Goal: Task Accomplishment & Management: Manage account settings

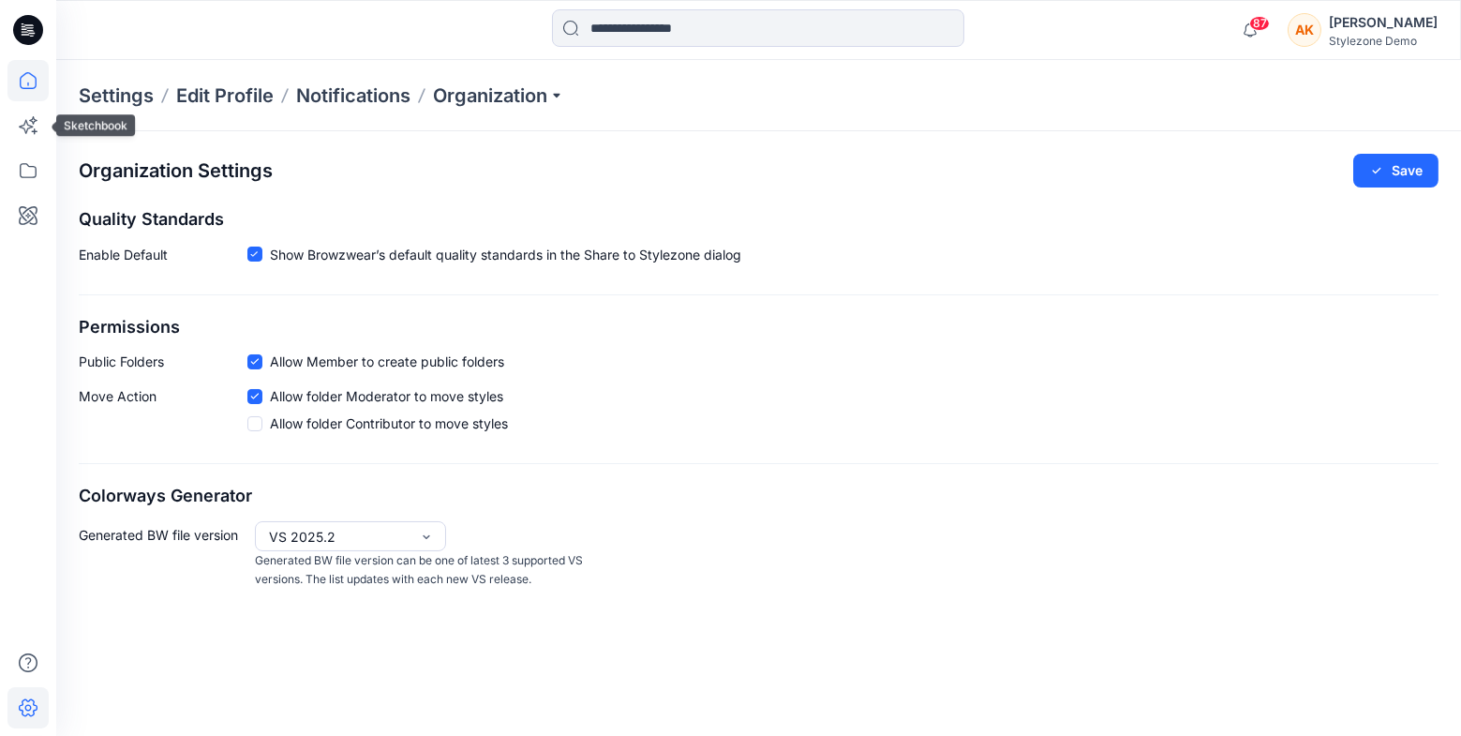
click at [30, 93] on icon at bounding box center [27, 80] width 41 height 41
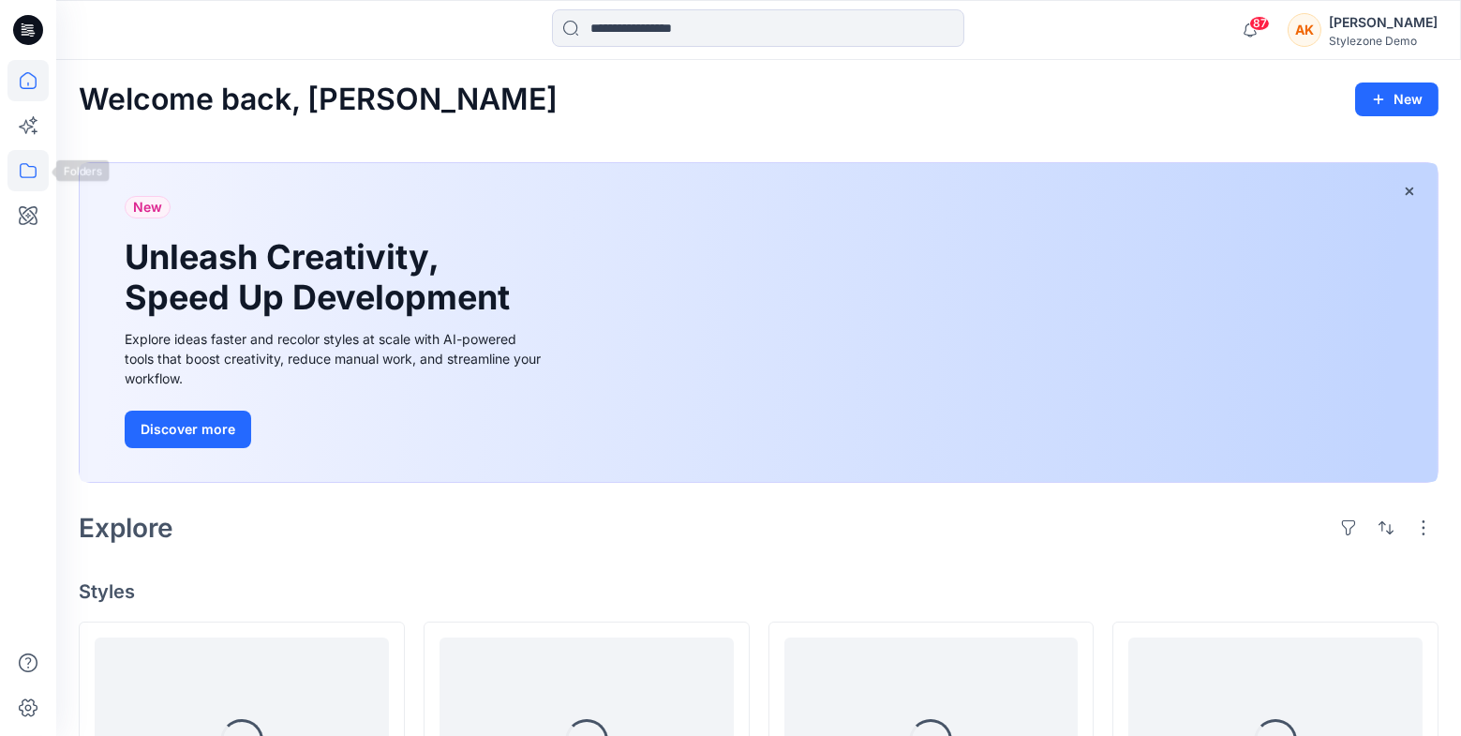
click at [30, 177] on icon at bounding box center [28, 170] width 17 height 15
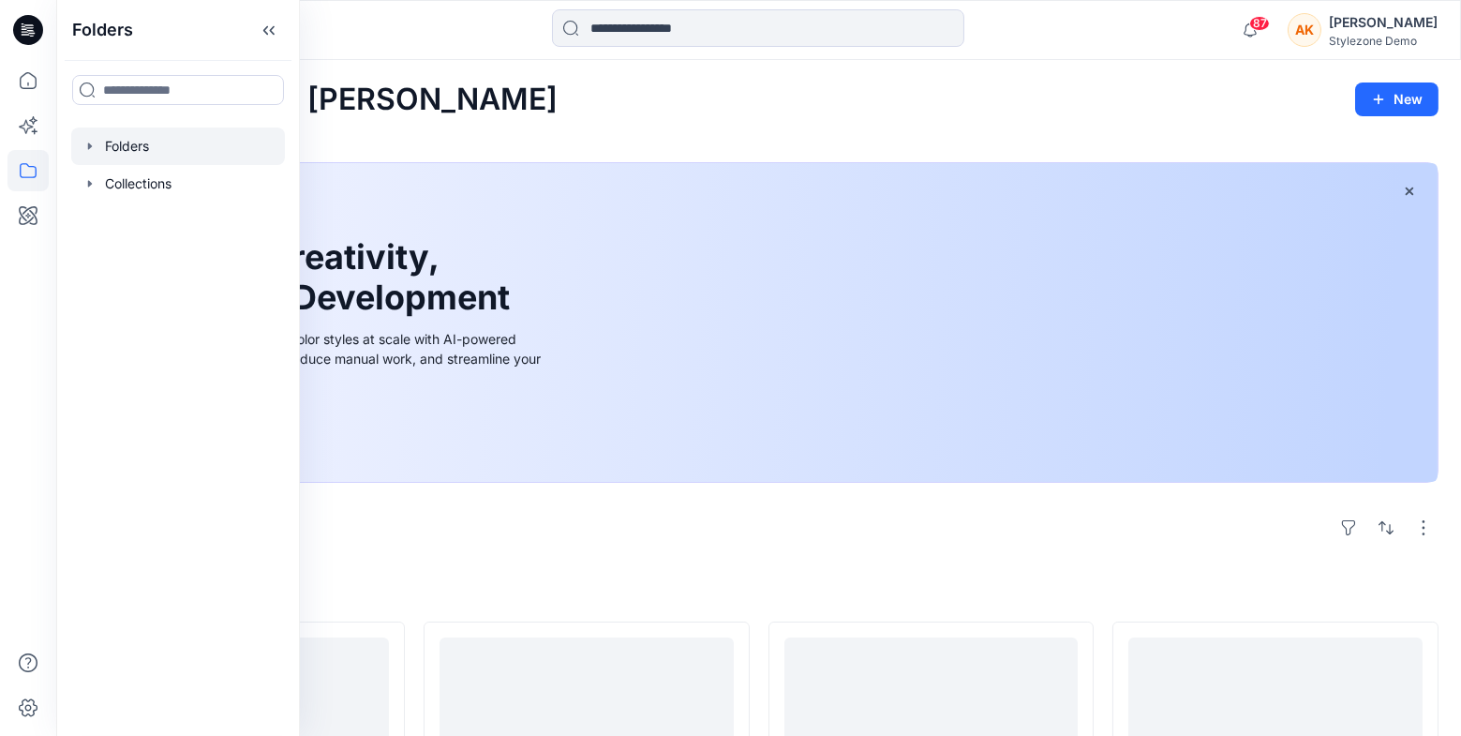
click at [139, 138] on div at bounding box center [178, 145] width 214 height 37
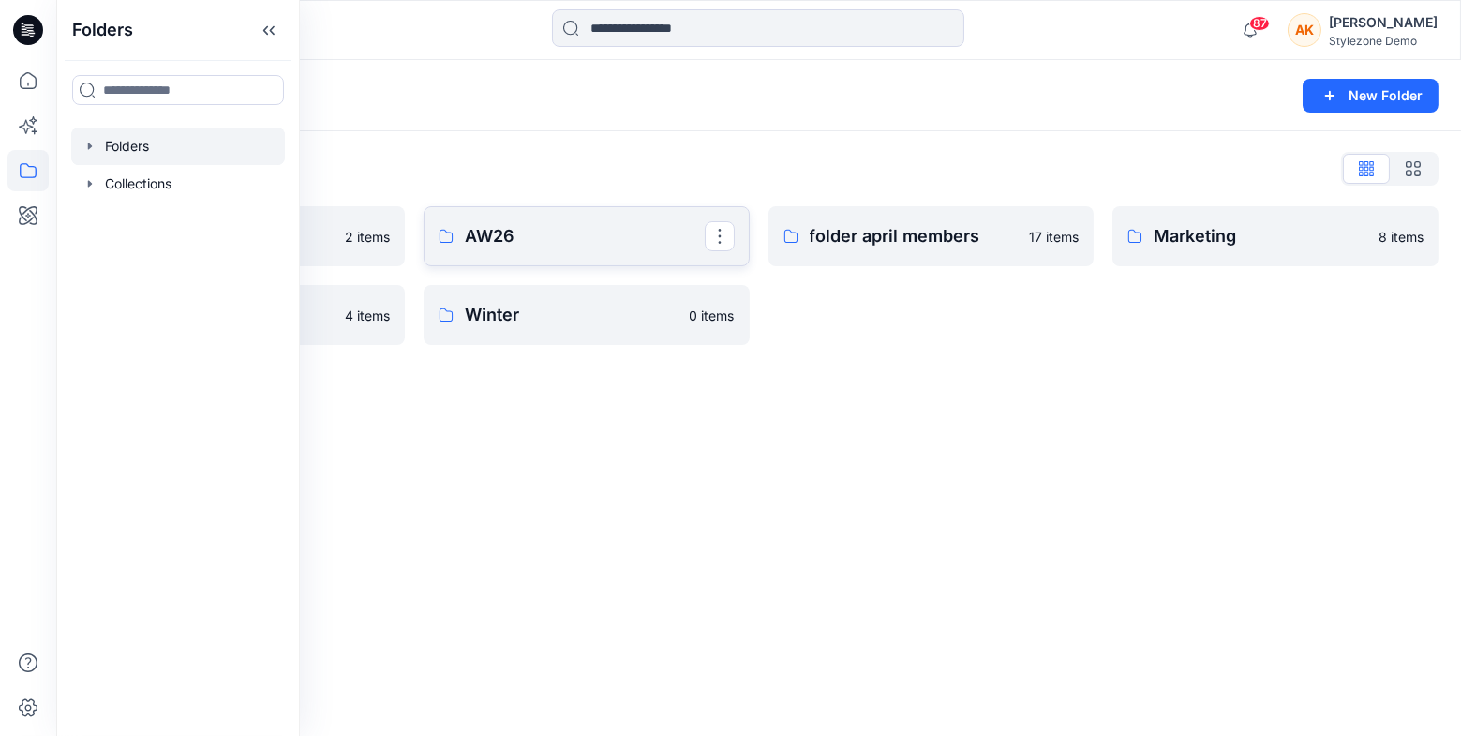
click at [529, 234] on p "AW26" at bounding box center [585, 236] width 240 height 26
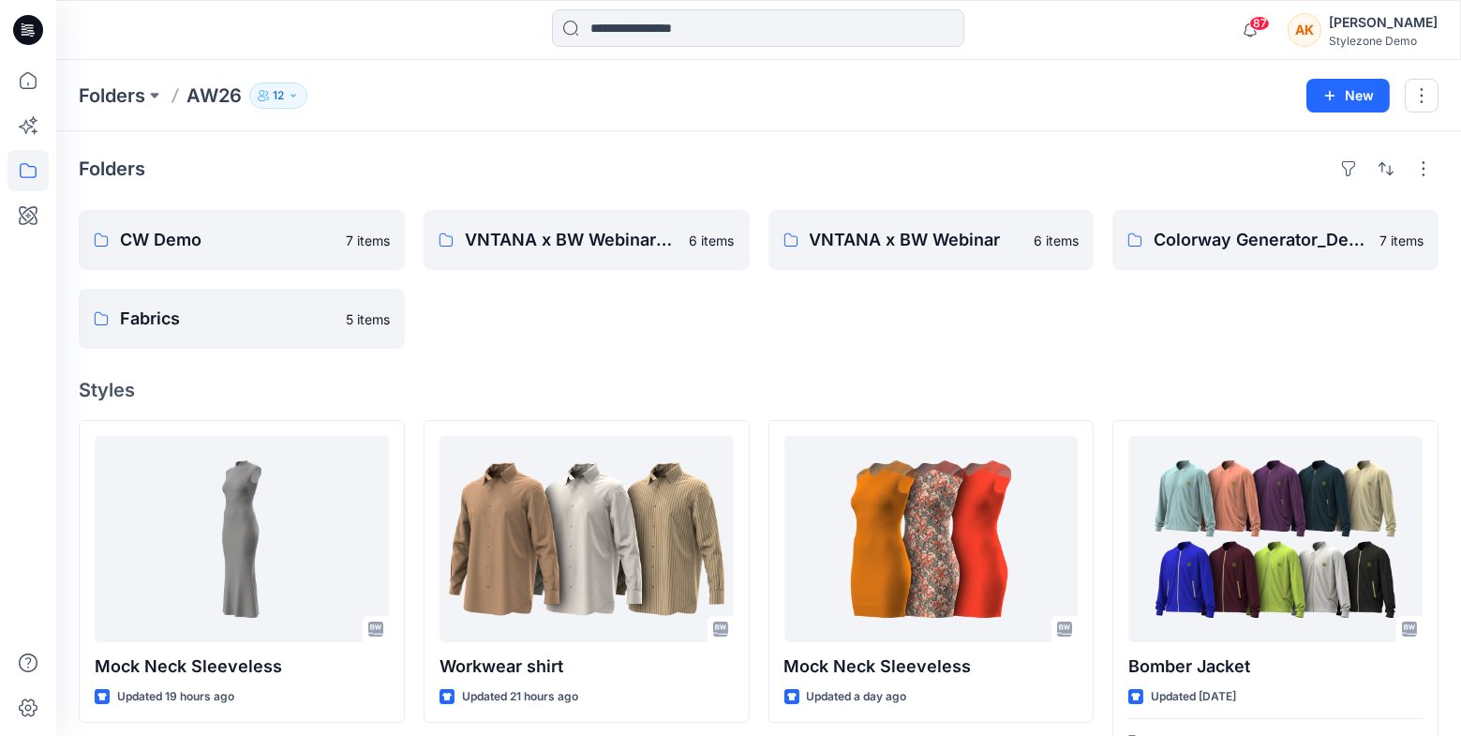
click at [276, 97] on p "12" at bounding box center [278, 95] width 11 height 21
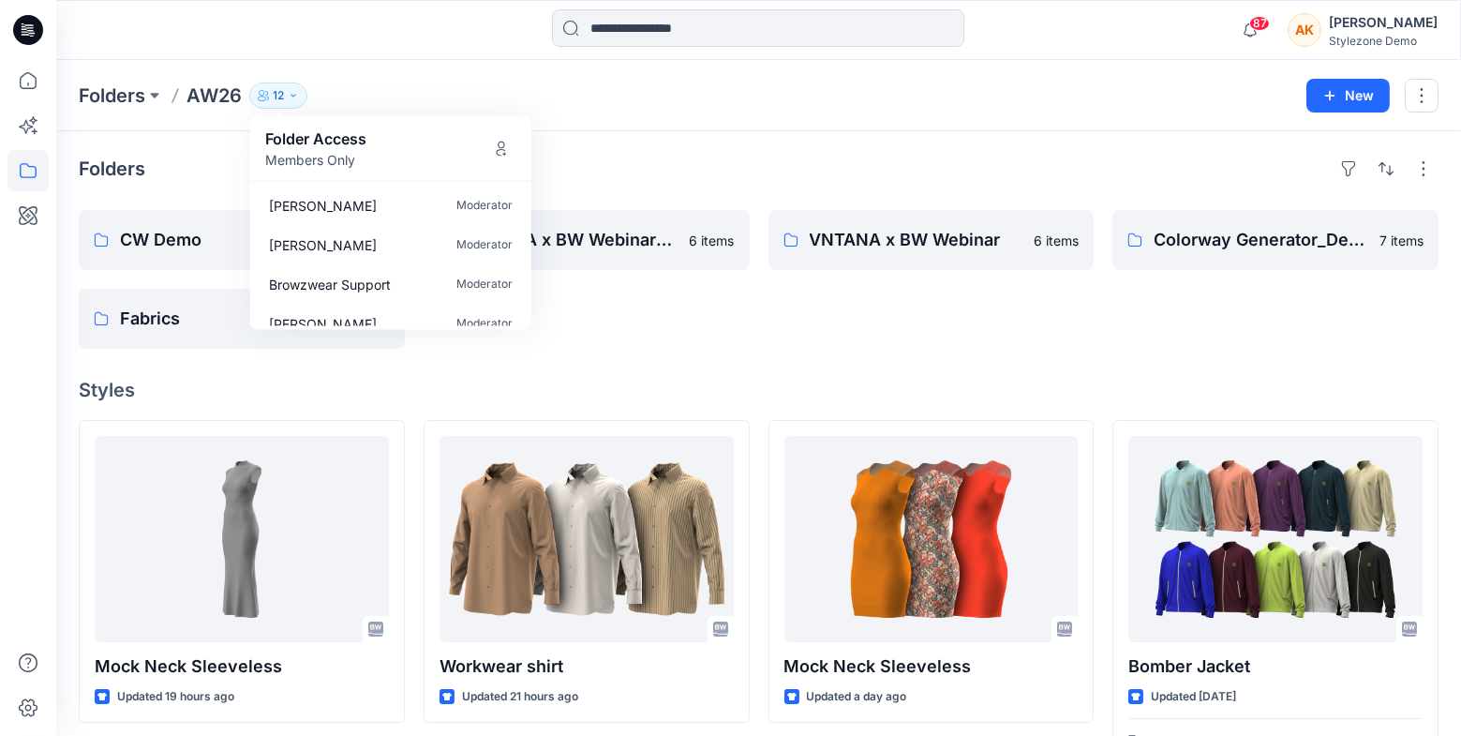
click at [370, 96] on div "Folders AW26 12 Folder Access Members Only [PERSON_NAME] Moderator [PERSON_NAME…" at bounding box center [686, 95] width 1214 height 26
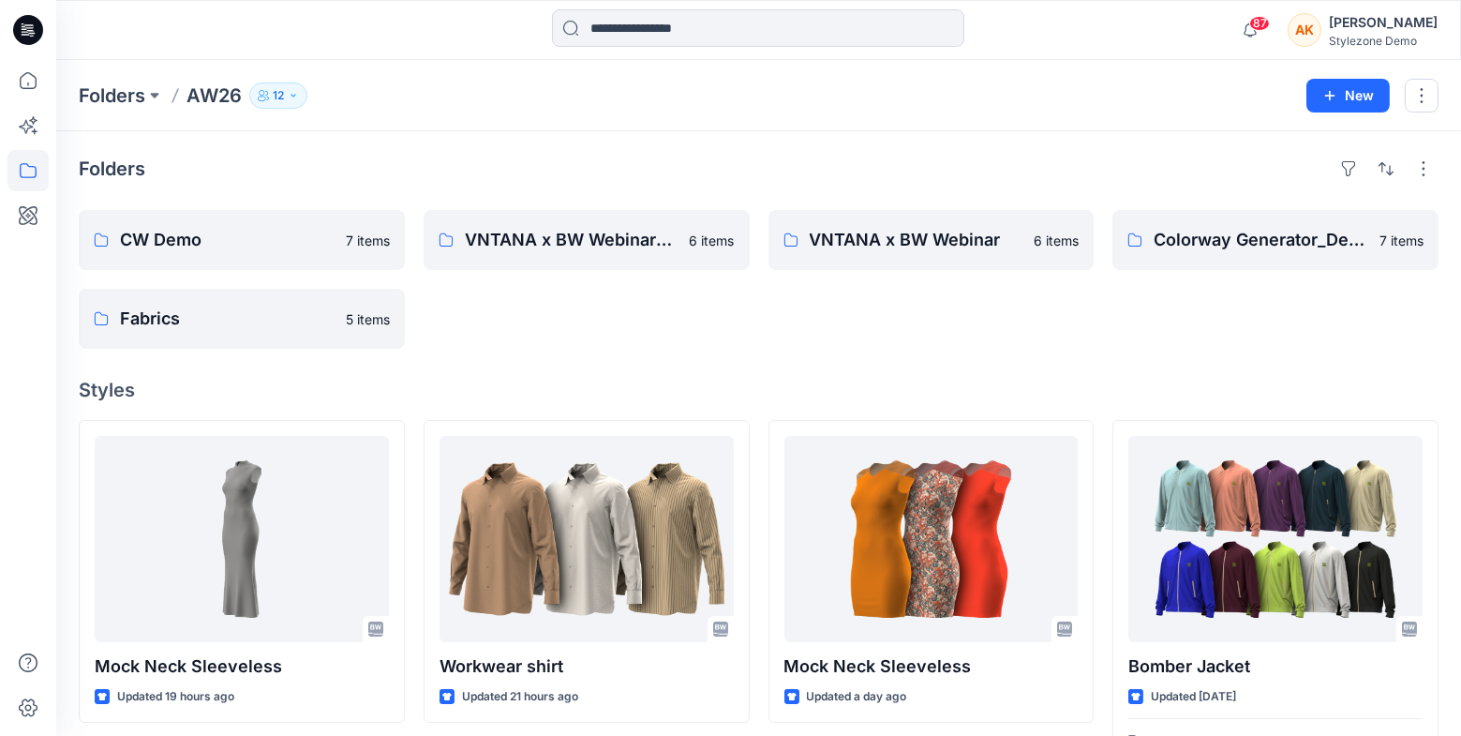
click at [280, 92] on p "12" at bounding box center [278, 95] width 11 height 21
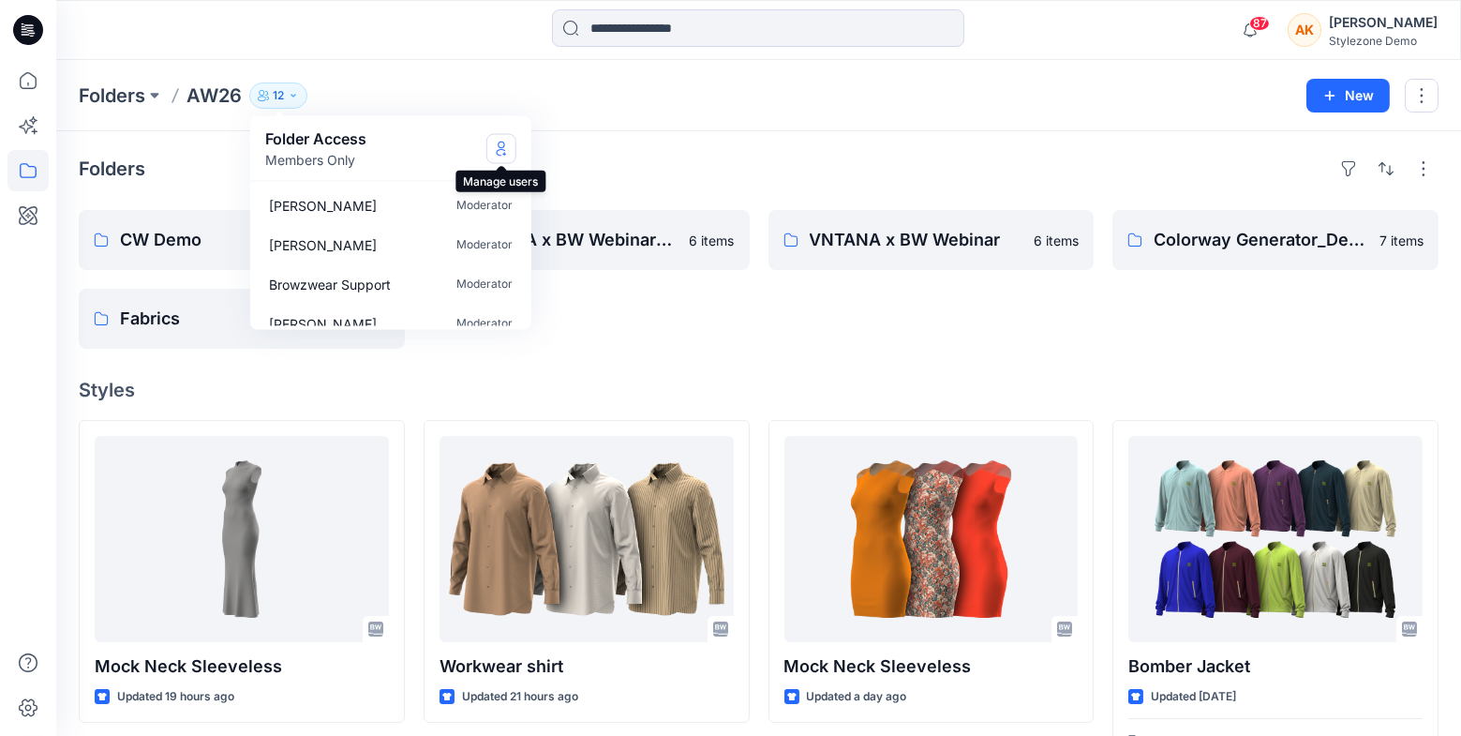
click at [502, 150] on icon "Manage Users" at bounding box center [501, 148] width 15 height 15
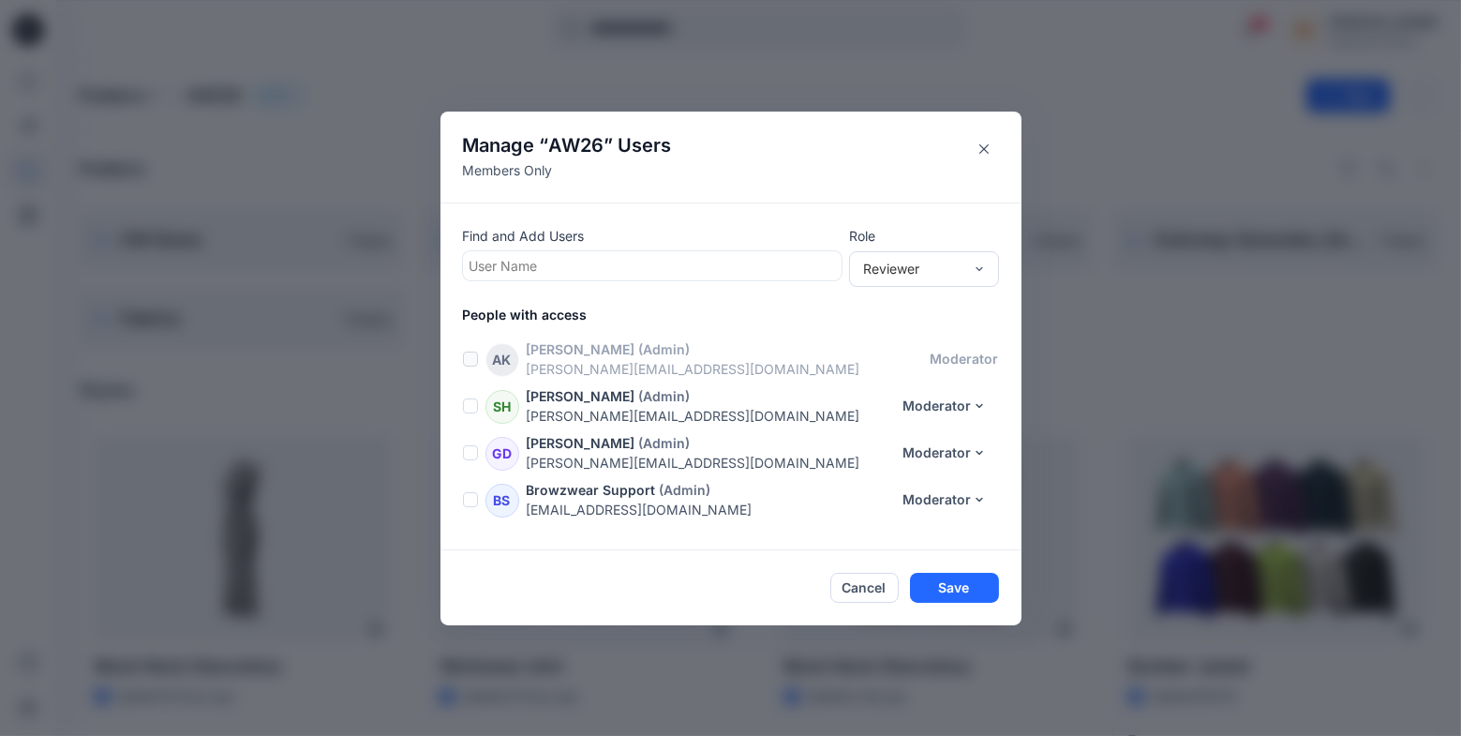
scroll to position [366, 0]
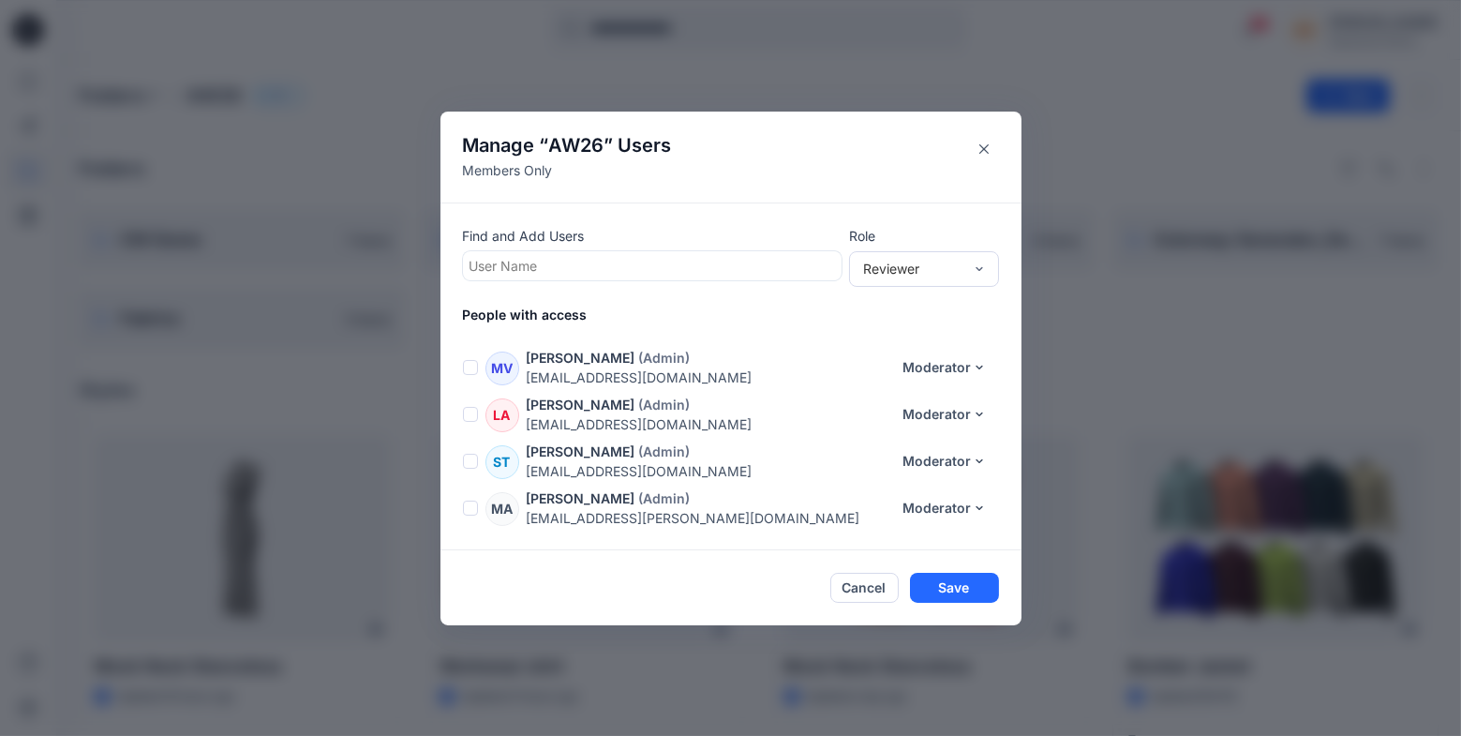
click at [1276, 149] on div "Manage “ AW26 ” Users Members Only Find and Add Users User Name Role Reviewer P…" at bounding box center [730, 368] width 1461 height 736
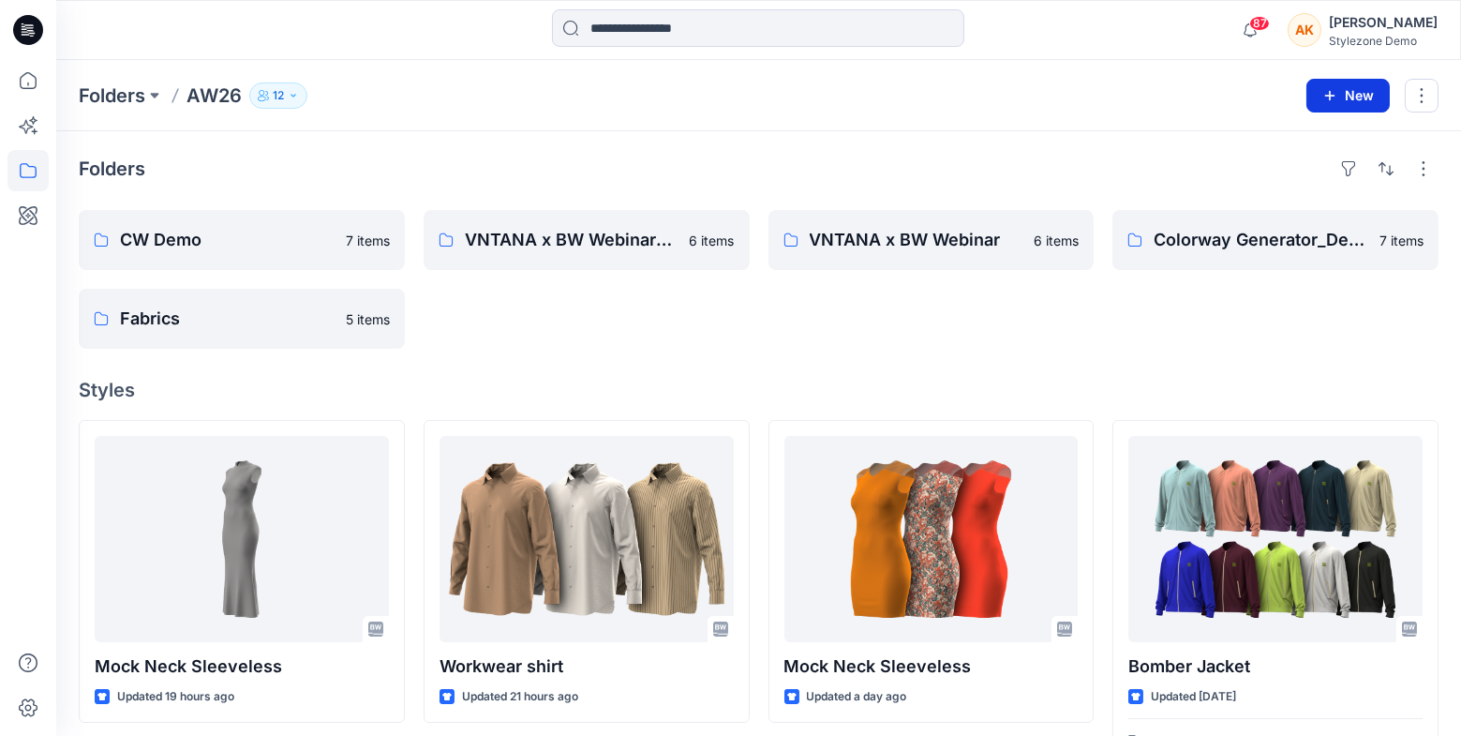
click at [1345, 92] on button "New" at bounding box center [1347, 96] width 83 height 34
click at [1293, 142] on p "New Style" at bounding box center [1290, 142] width 63 height 22
click at [1362, 85] on button "New" at bounding box center [1347, 96] width 83 height 34
click at [1306, 179] on p "New Folder" at bounding box center [1293, 179] width 69 height 20
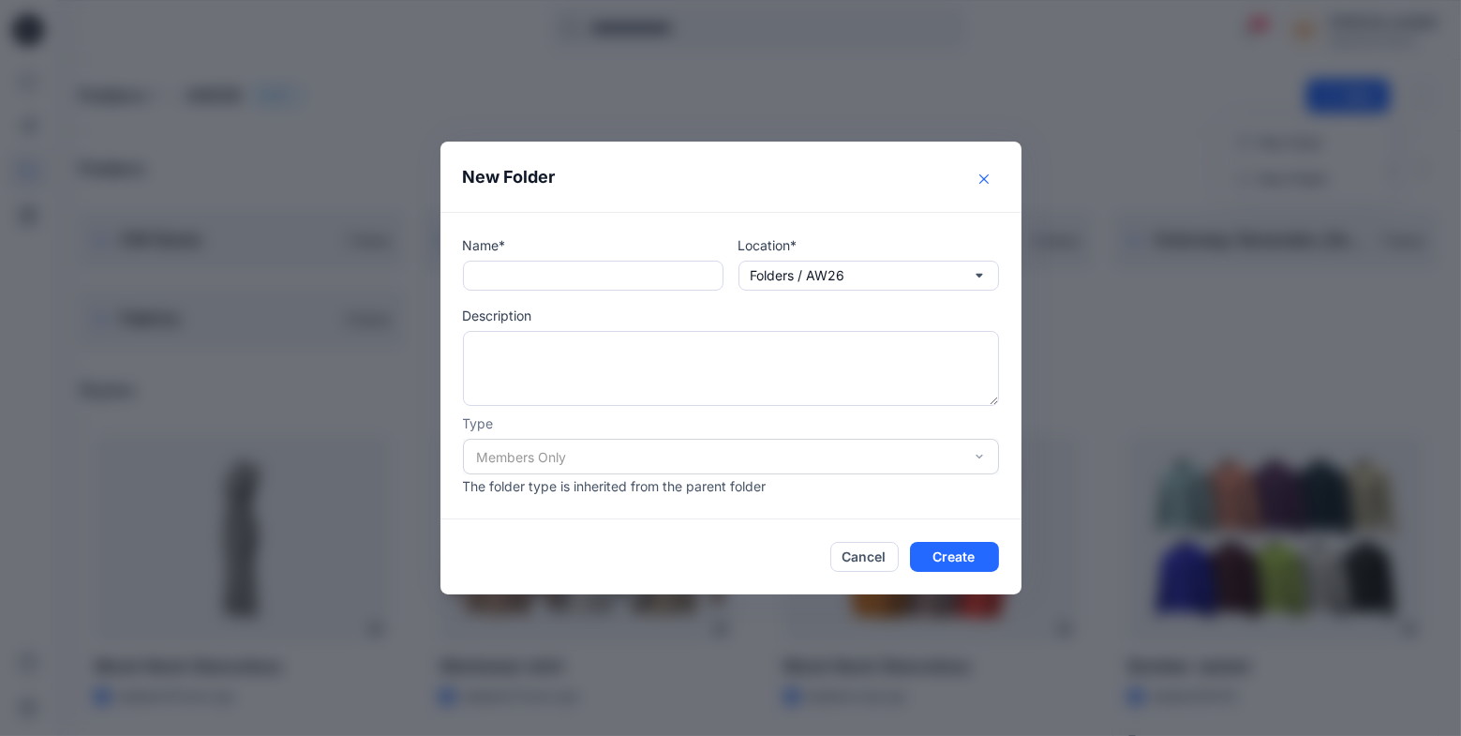
click at [986, 172] on button "Close" at bounding box center [984, 179] width 30 height 30
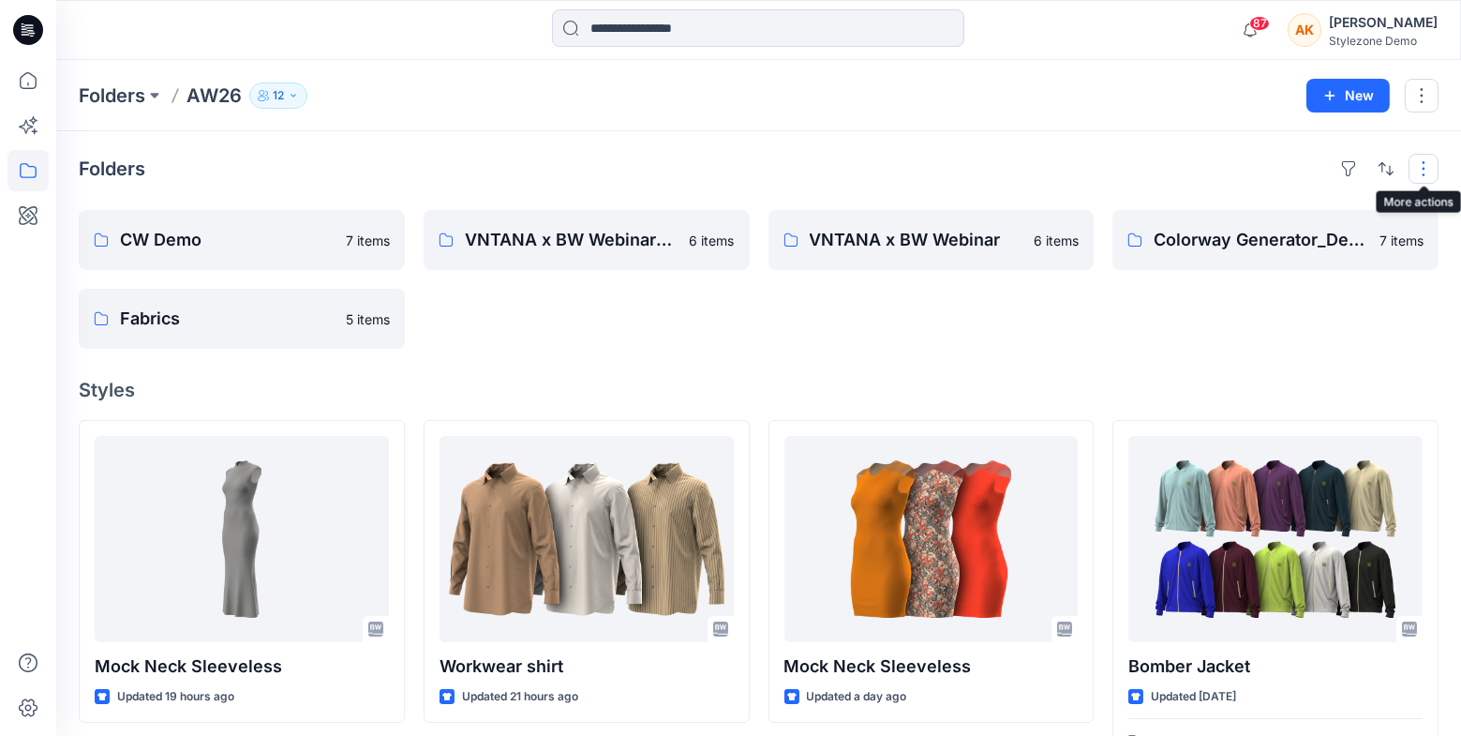
click at [1425, 165] on button "button" at bounding box center [1424, 169] width 30 height 30
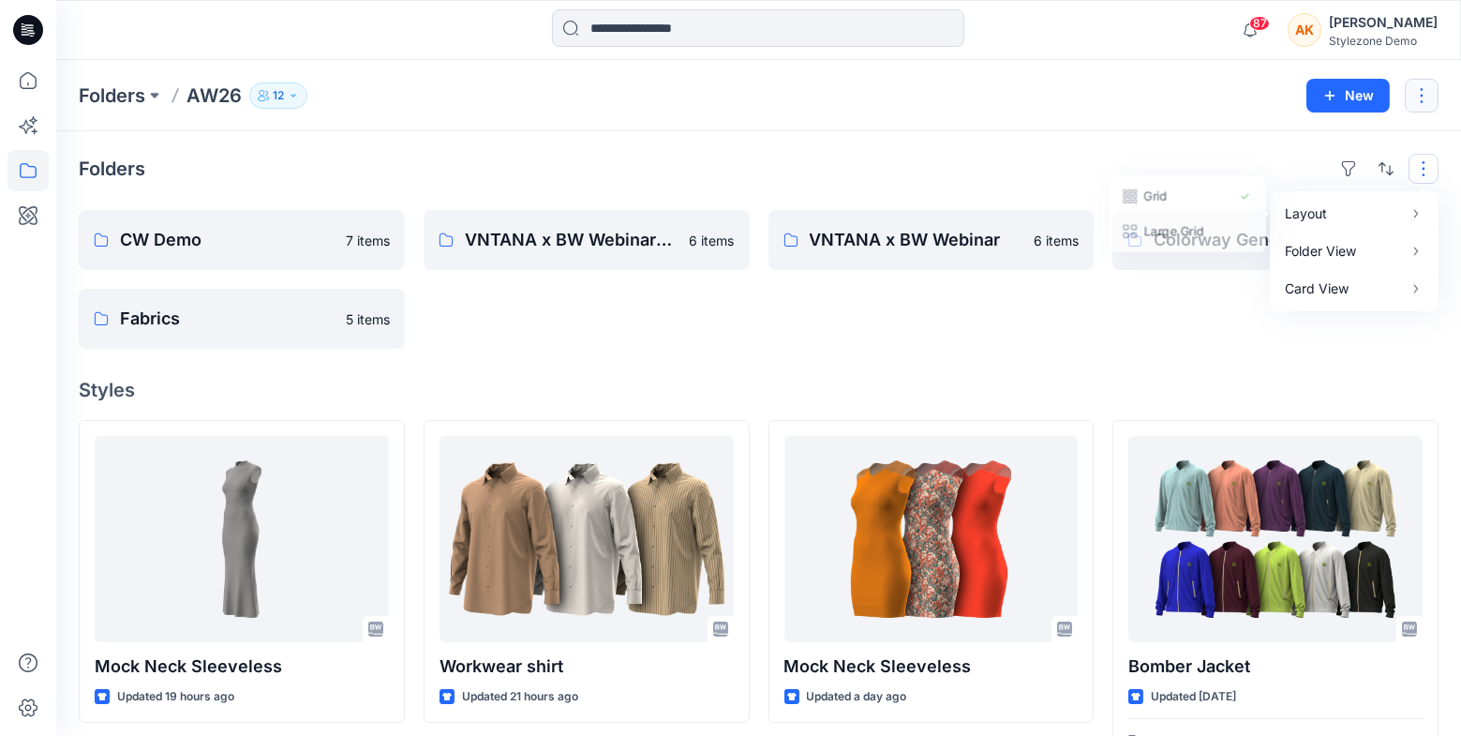
click at [1427, 101] on button "button" at bounding box center [1422, 96] width 34 height 34
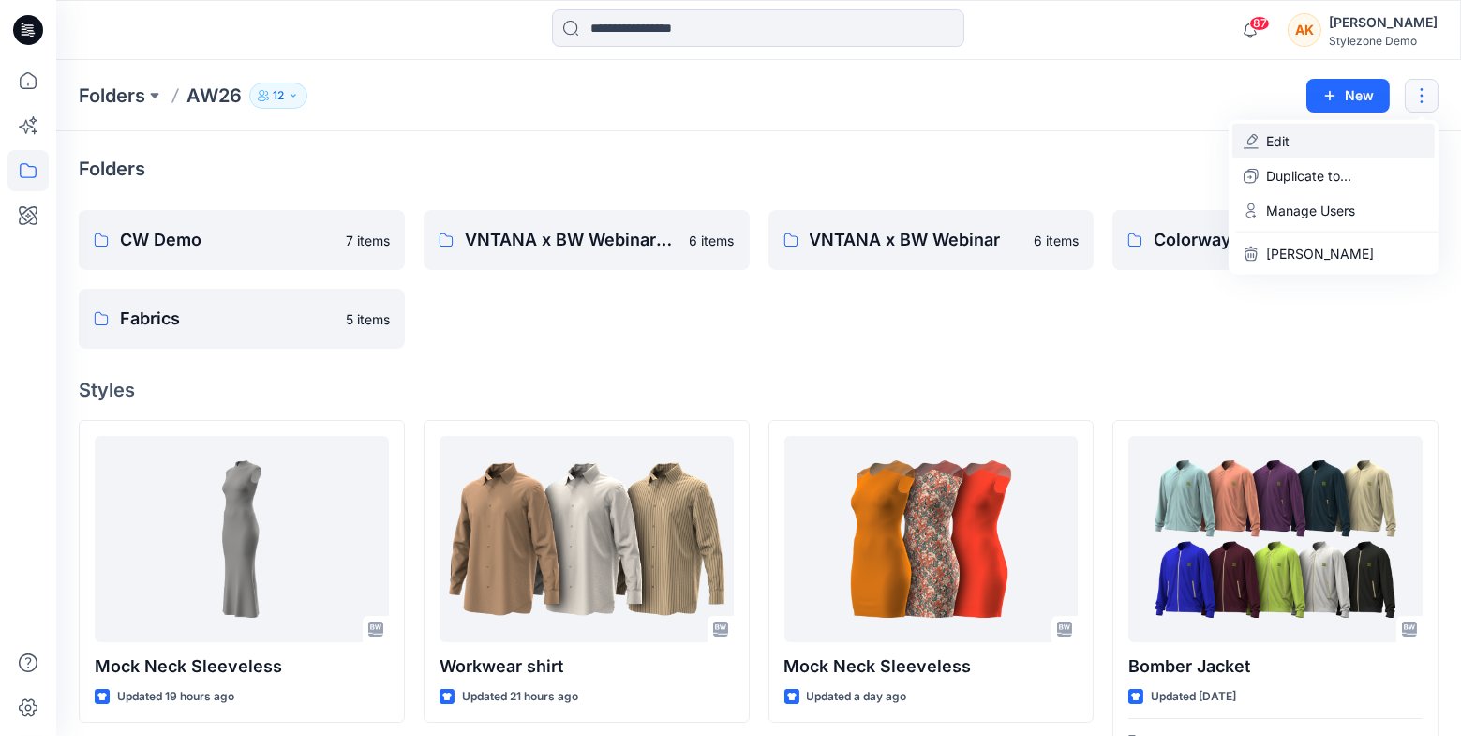
click at [1304, 142] on button "Edit" at bounding box center [1333, 141] width 202 height 35
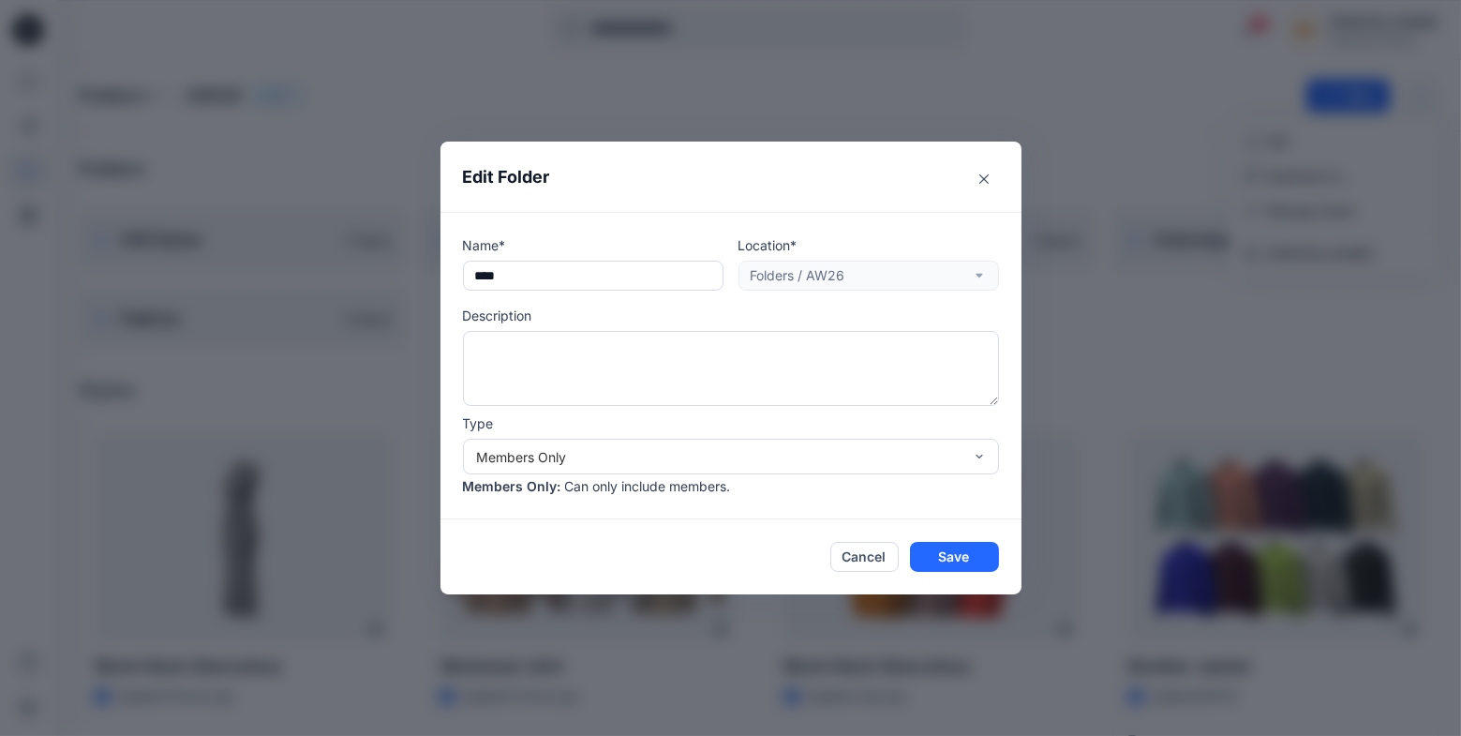
click at [1180, 229] on div "Edit Folder Name* **** Location* Folders / AW26 Description Type Members Only M…" at bounding box center [730, 368] width 1461 height 736
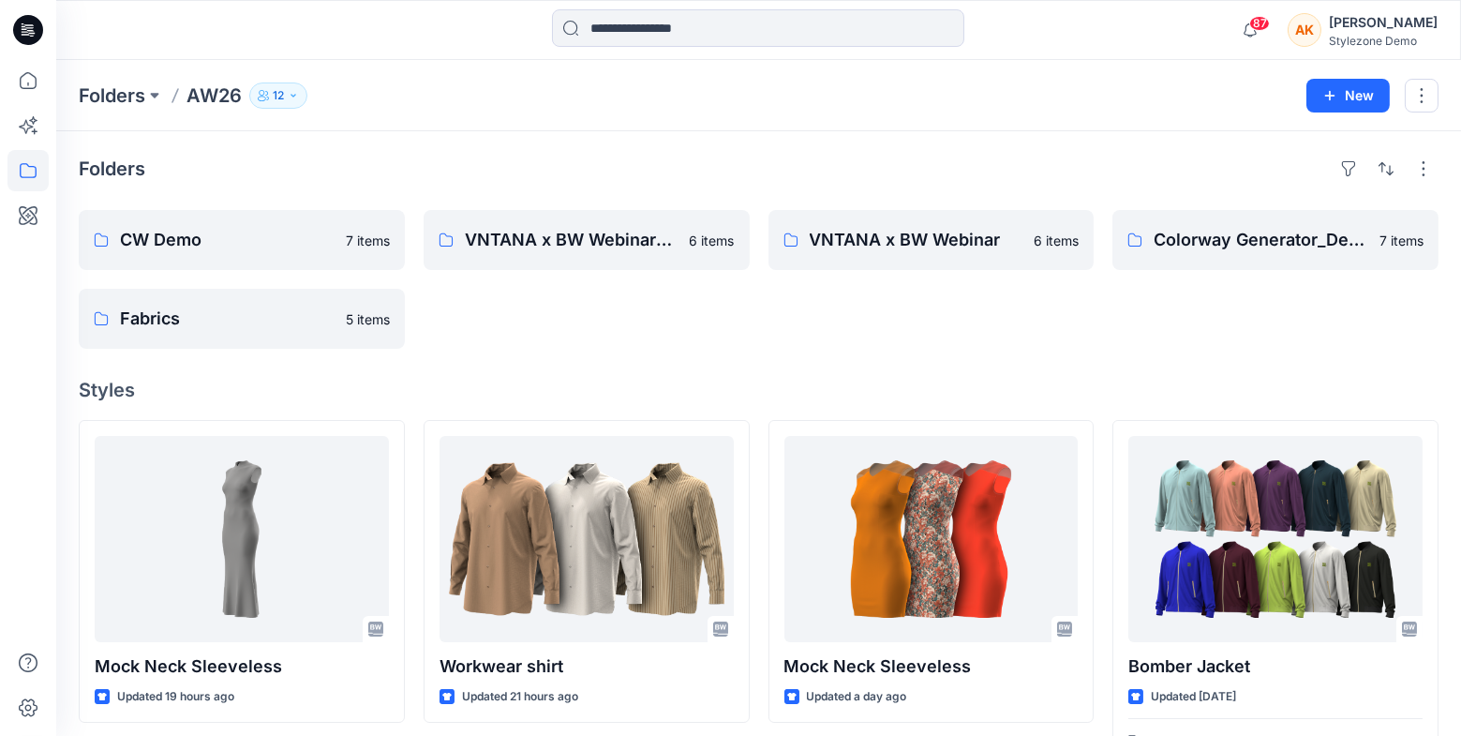
click at [1391, 55] on div "87 Notifications [PERSON_NAME] shared Block in AW26 (Members Only) 12 hours ago…" at bounding box center [758, 30] width 1405 height 60
click at [1383, 31] on div "[PERSON_NAME]" at bounding box center [1383, 22] width 109 height 22
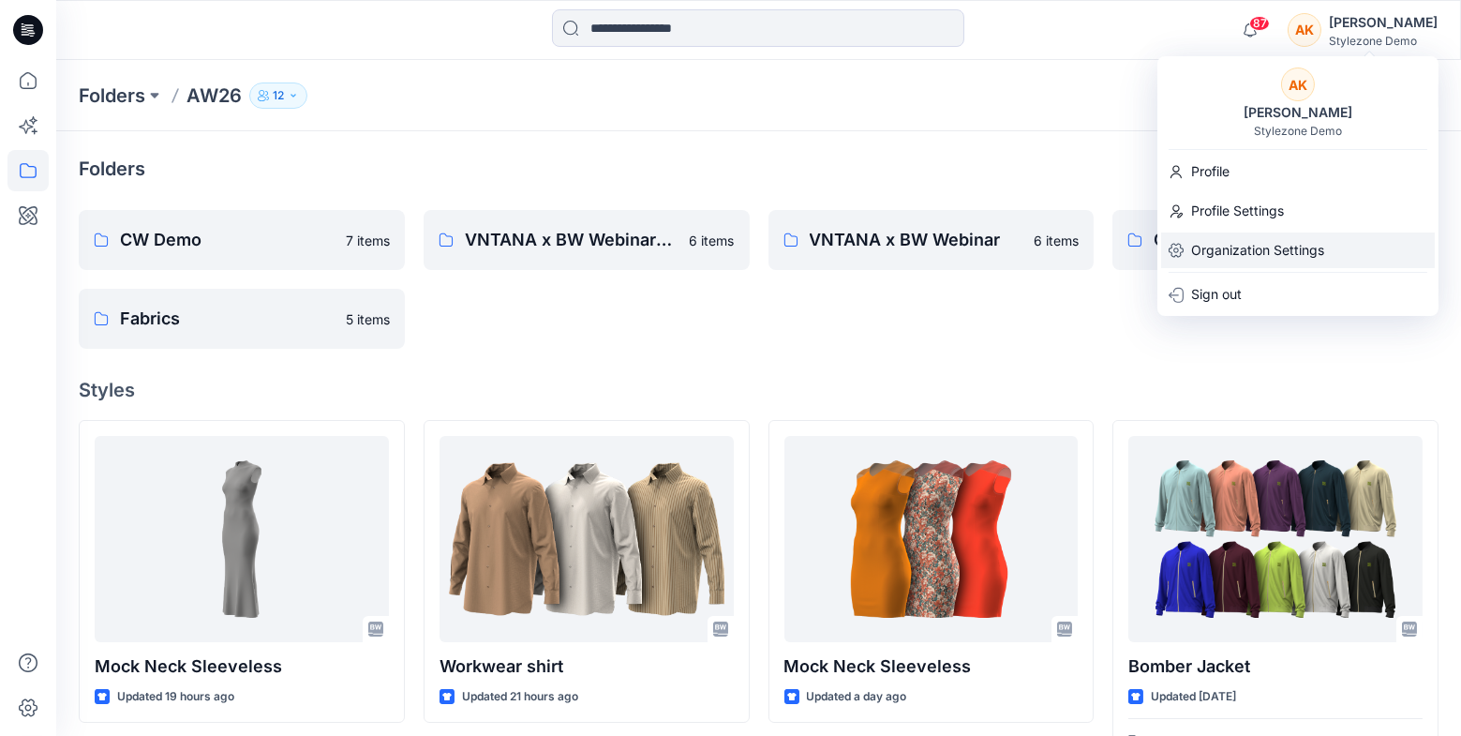
click at [1257, 244] on p "Organization Settings" at bounding box center [1257, 250] width 133 height 36
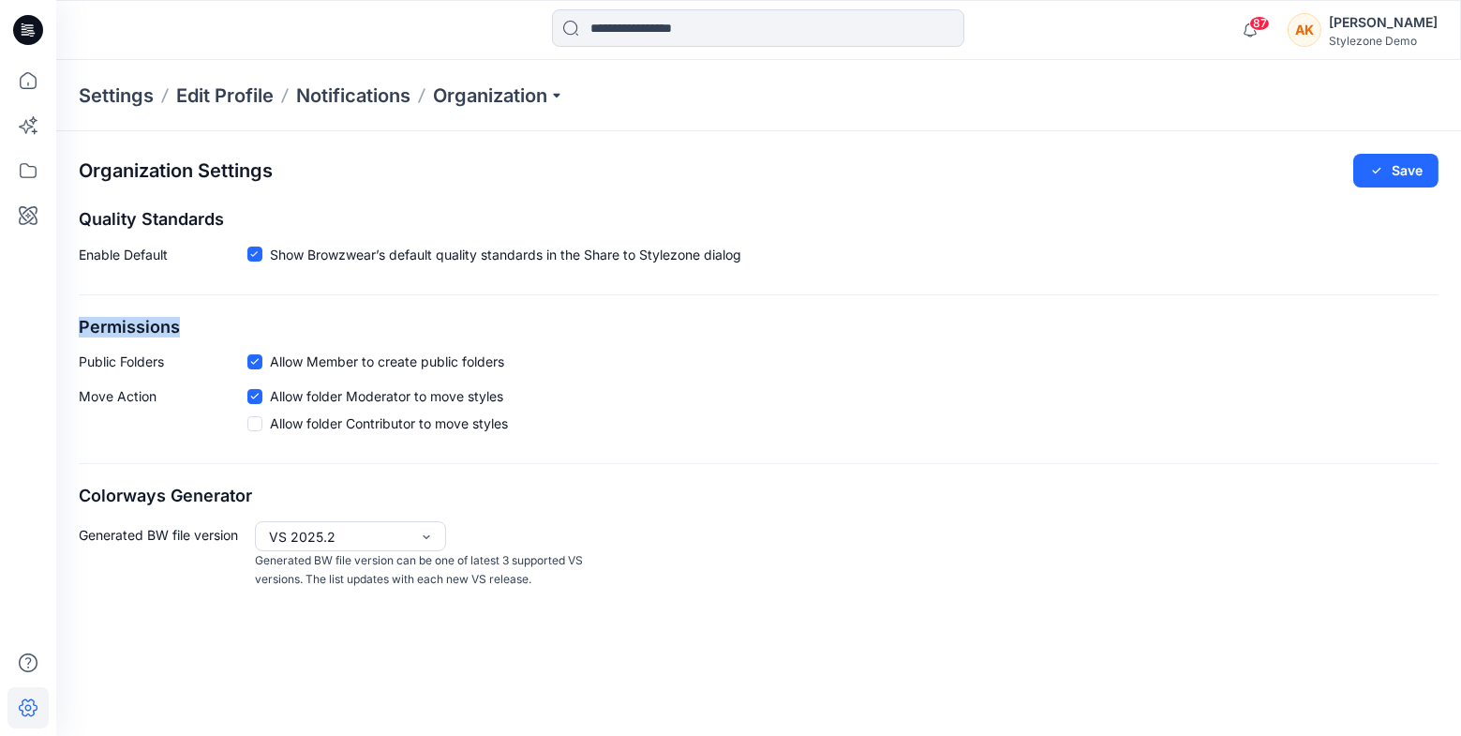
drag, startPoint x: 67, startPoint y: 327, endPoint x: 226, endPoint y: 327, distance: 158.4
click at [226, 327] on div "Organization Settings Save Quality Standards Enable Default Show Browzwear’s de…" at bounding box center [758, 371] width 1405 height 481
